Goal: Transaction & Acquisition: Subscribe to service/newsletter

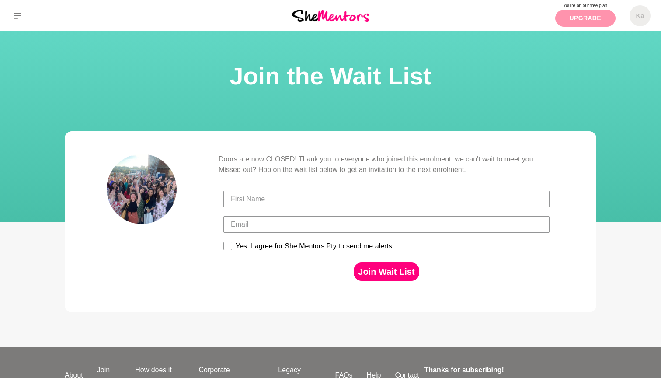
click at [596, 16] on link "Upgrade" at bounding box center [585, 18] width 60 height 17
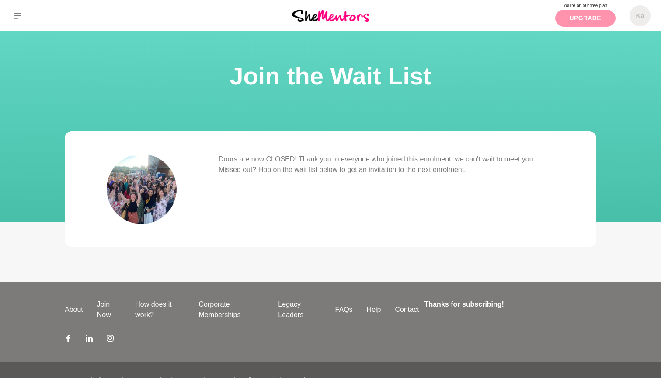
click at [590, 18] on link "Upgrade" at bounding box center [585, 18] width 60 height 17
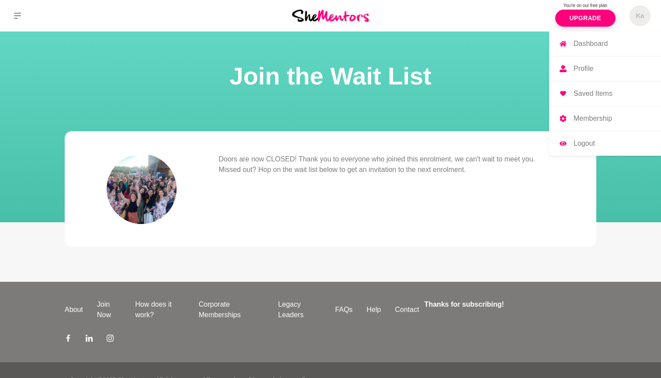
click at [641, 17] on h5 "Ka" at bounding box center [640, 16] width 8 height 8
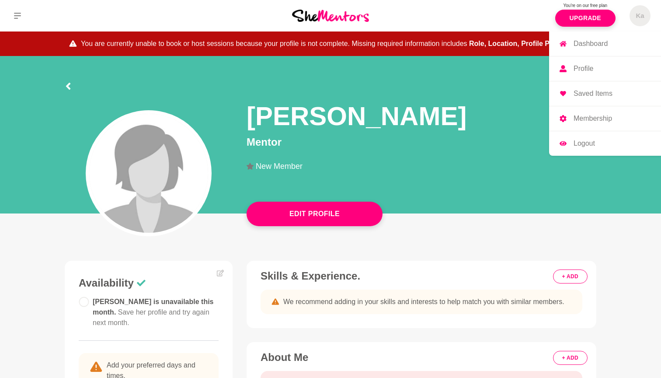
click at [585, 69] on p "Profile" at bounding box center [584, 68] width 20 height 7
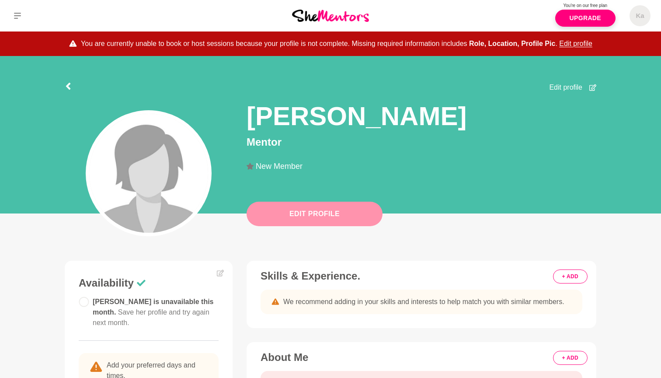
click at [337, 222] on button "Edit Profile" at bounding box center [315, 214] width 136 height 24
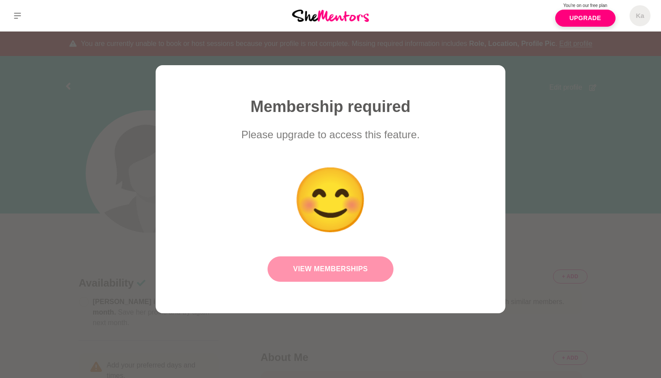
click at [339, 272] on link "View Memberships" at bounding box center [331, 268] width 126 height 25
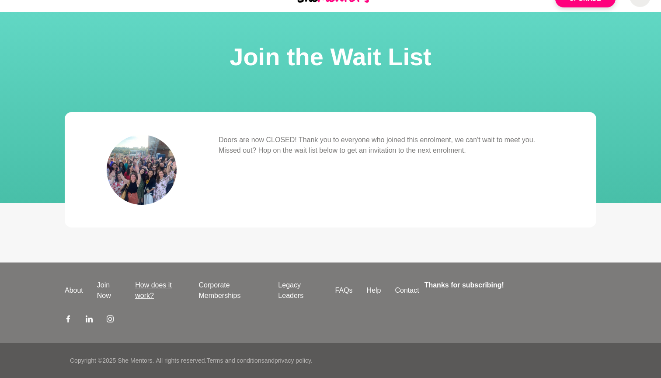
scroll to position [19, 0]
click at [77, 288] on link "About" at bounding box center [74, 290] width 32 height 10
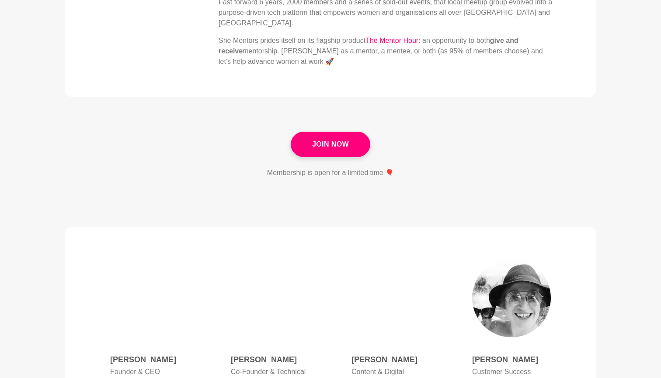
scroll to position [231, 0]
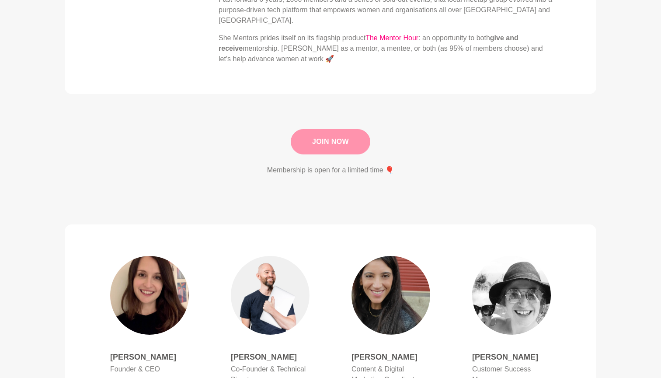
click at [329, 141] on link "Join Now" at bounding box center [331, 141] width 80 height 25
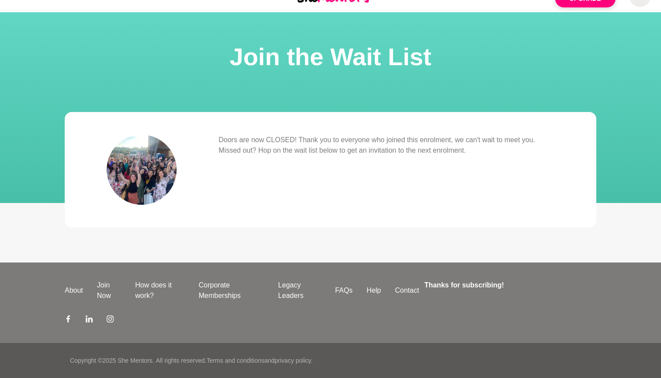
scroll to position [19, 0]
click at [106, 295] on link "Join Now" at bounding box center [109, 290] width 38 height 21
